Goal: Task Accomplishment & Management: Use online tool/utility

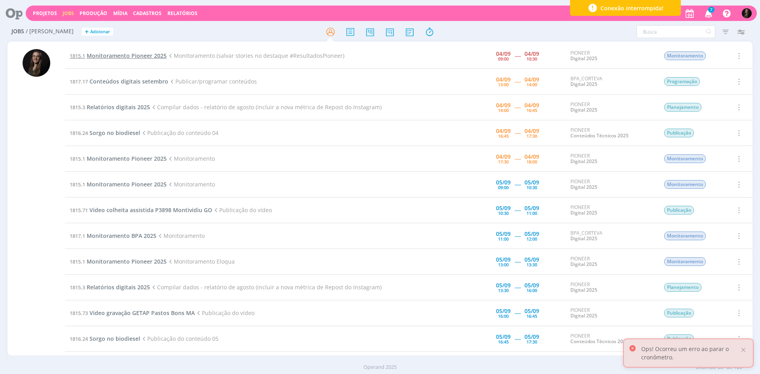
click at [152, 57] on span "Monitoramento Pioneer 2025" at bounding box center [127, 56] width 80 height 8
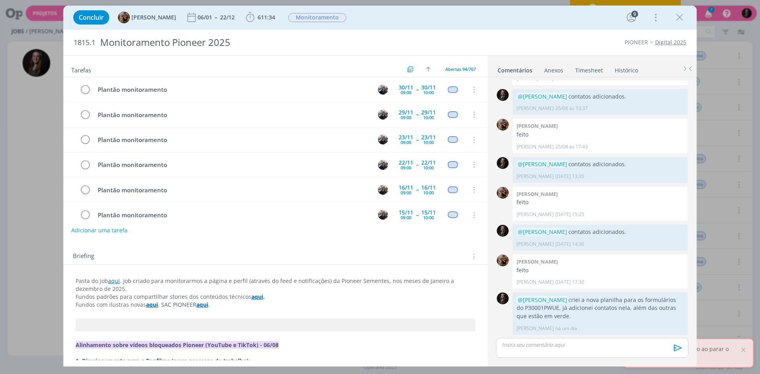
scroll to position [2214, 0]
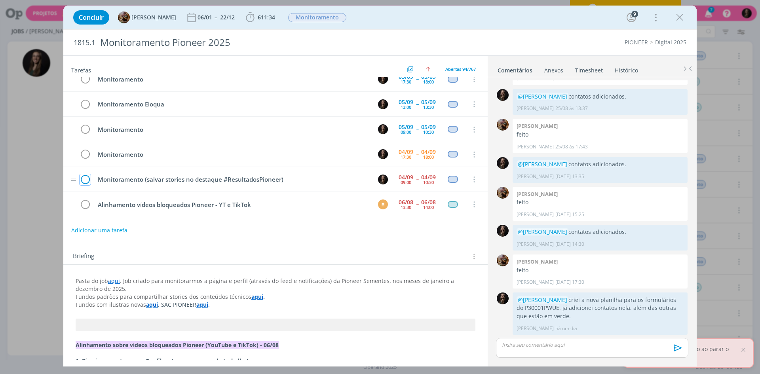
click at [87, 177] on icon "dialog" at bounding box center [85, 180] width 11 height 12
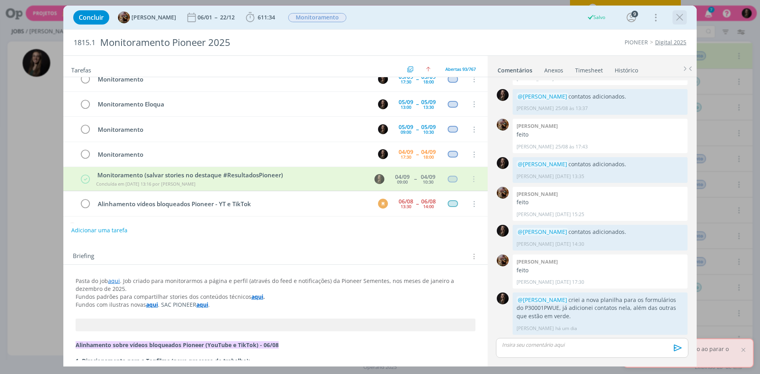
click at [679, 18] on icon "dialog" at bounding box center [680, 17] width 12 height 12
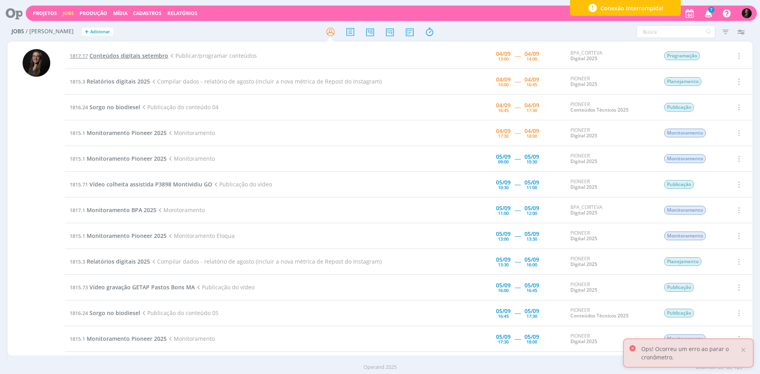
click at [107, 54] on span "Conteúdos digitais setembro" at bounding box center [128, 56] width 79 height 8
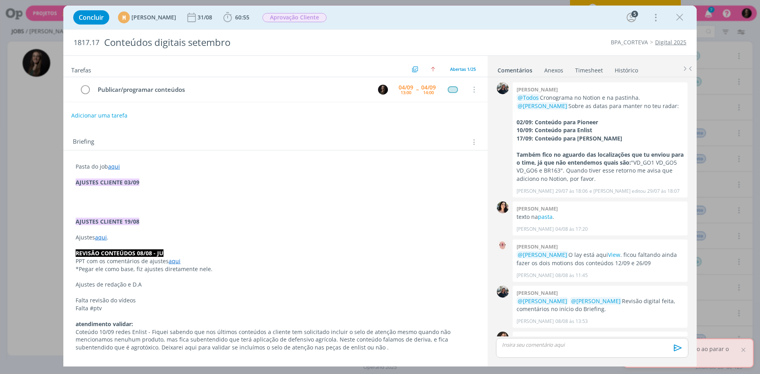
scroll to position [463, 0]
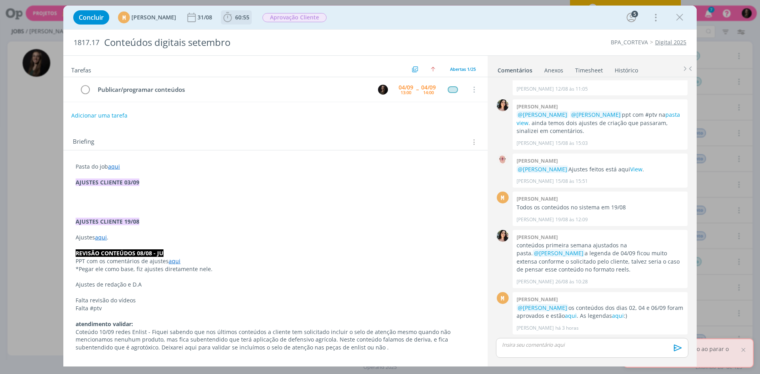
click at [249, 14] on span "60:55" at bounding box center [242, 17] width 14 height 8
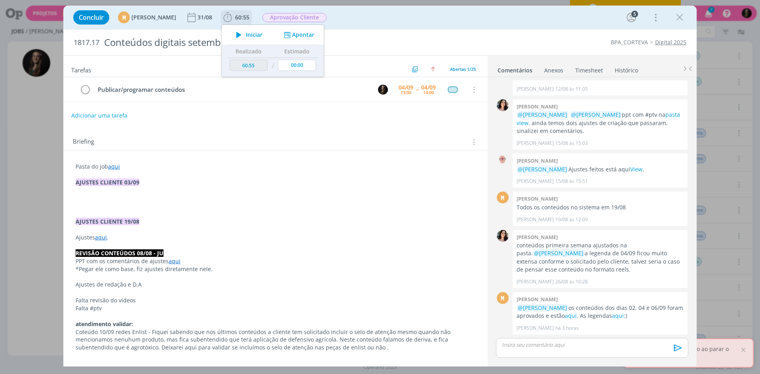
click at [246, 32] on icon "dialog" at bounding box center [239, 35] width 14 height 10
click at [408, 26] on div "Concluir M [PERSON_NAME] 31/08 60:55 Iniciar Apontar Data * [DATE] Horas * 00:0…" at bounding box center [379, 17] width 621 height 19
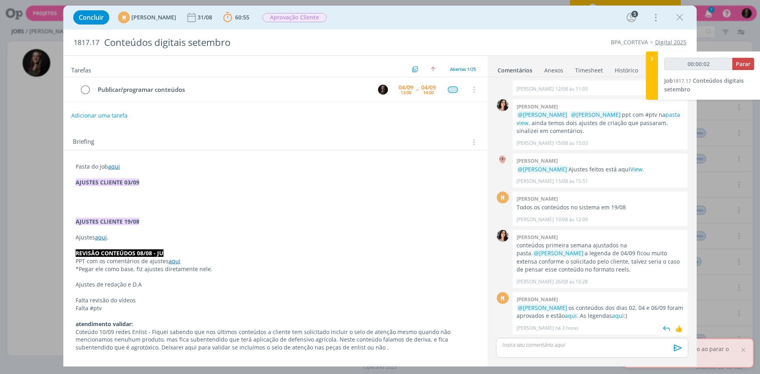
click at [564, 314] on p "@[PERSON_NAME] os conteúdos dos dias 02, 04 e 06/09 foram aprovados e estão aqu…" at bounding box center [599, 312] width 167 height 16
click at [569, 317] on link "aqui" at bounding box center [571, 316] width 12 height 8
click at [618, 318] on link "aqui" at bounding box center [618, 316] width 12 height 8
type input "00:47:57"
